Goal: Check status: Check status

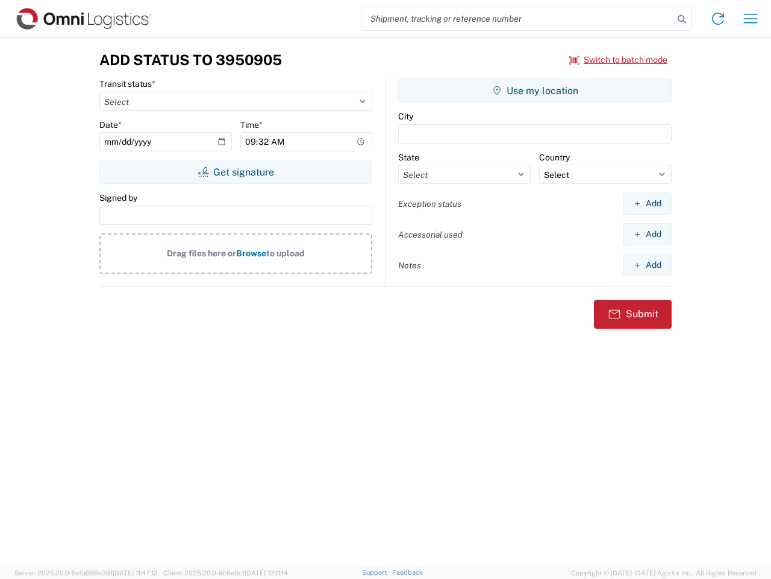
click at [518, 19] on input "search" at bounding box center [518, 18] width 312 height 23
click at [682, 19] on icon at bounding box center [682, 19] width 17 height 17
click at [718, 19] on icon at bounding box center [718, 18] width 19 height 19
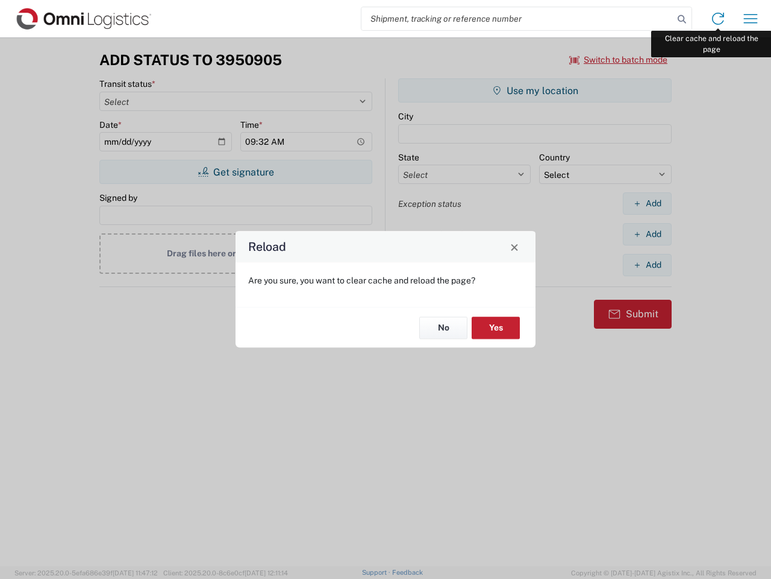
click at [751, 19] on div "Reload Are you sure, you want to clear cache and reload the page? No Yes" at bounding box center [385, 289] width 771 height 579
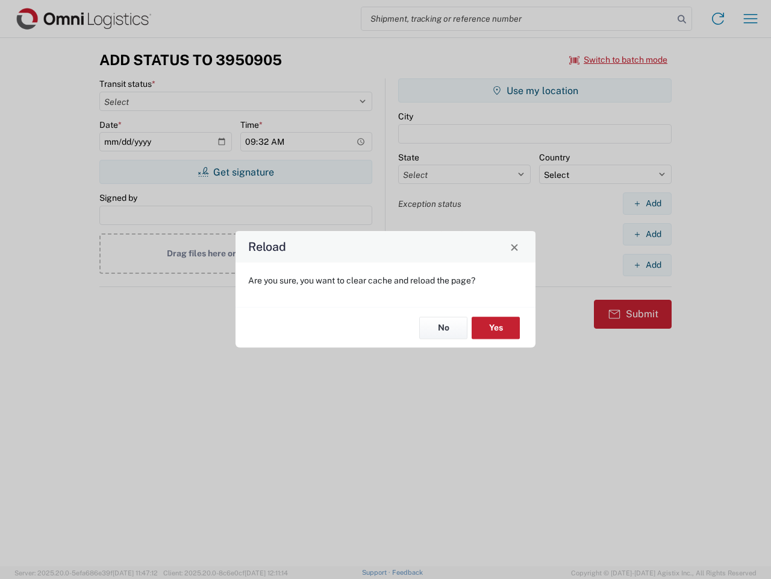
click at [619, 60] on div "Reload Are you sure, you want to clear cache and reload the page? No Yes" at bounding box center [385, 289] width 771 height 579
click at [236, 172] on div "Reload Are you sure, you want to clear cache and reload the page? No Yes" at bounding box center [385, 289] width 771 height 579
click at [535, 90] on div "Reload Are you sure, you want to clear cache and reload the page? No Yes" at bounding box center [385, 289] width 771 height 579
click at [647, 203] on div "Reload Are you sure, you want to clear cache and reload the page? No Yes" at bounding box center [385, 289] width 771 height 579
click at [647, 234] on div "Reload Are you sure, you want to clear cache and reload the page? No Yes" at bounding box center [385, 289] width 771 height 579
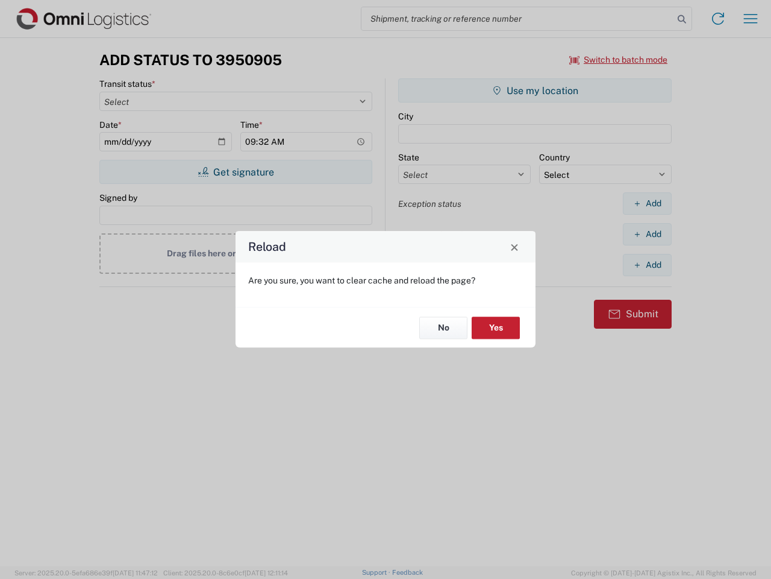
click at [647, 265] on div "Reload Are you sure, you want to clear cache and reload the page? No Yes" at bounding box center [385, 289] width 771 height 579
